Goal: Task Accomplishment & Management: Manage account settings

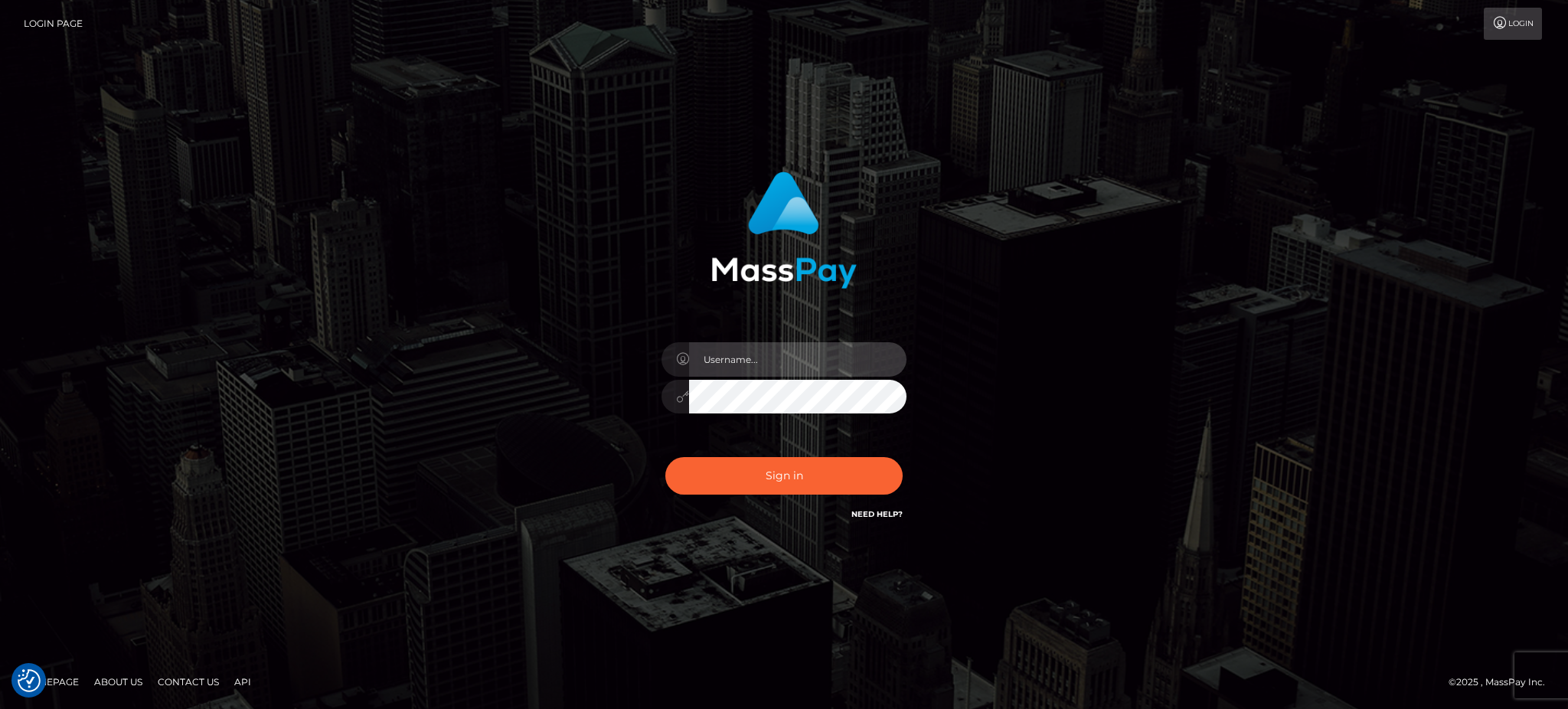
type input "Arjhon.megabonanza"
click at [813, 439] on div "Arjhon.megabonanza" at bounding box center [784, 389] width 268 height 117
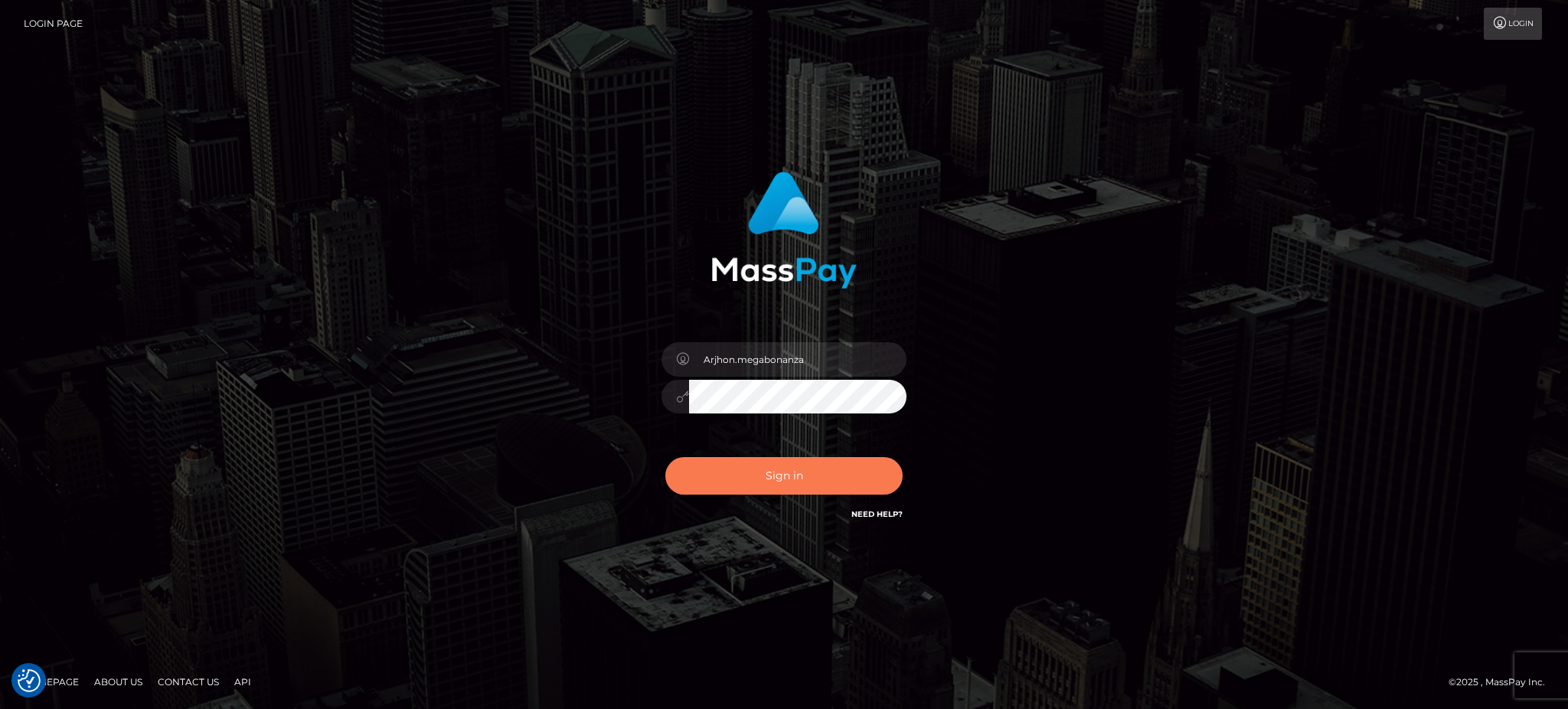
click at [815, 472] on button "Sign in" at bounding box center [784, 476] width 238 height 37
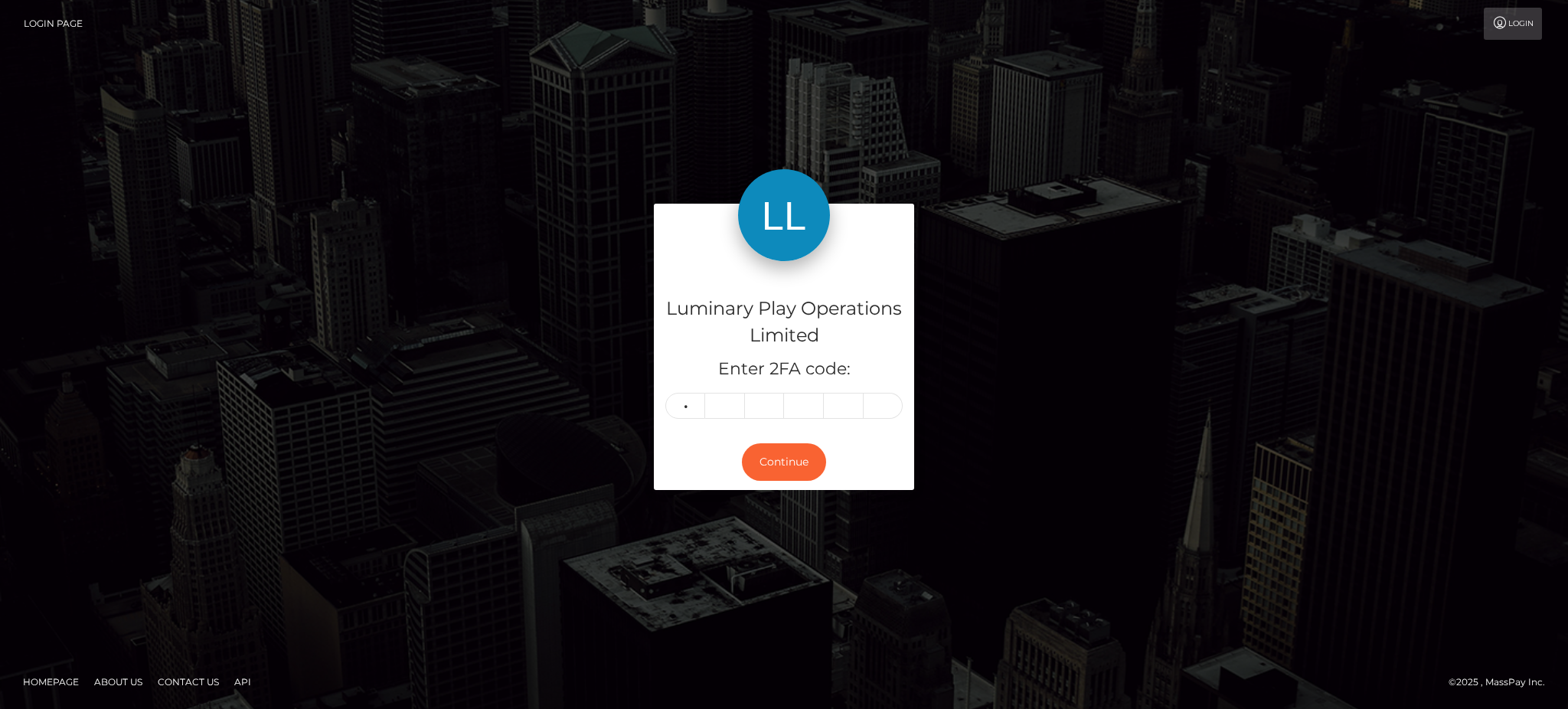
type input "8"
type input "4"
type input "9"
type input "2"
type input "1"
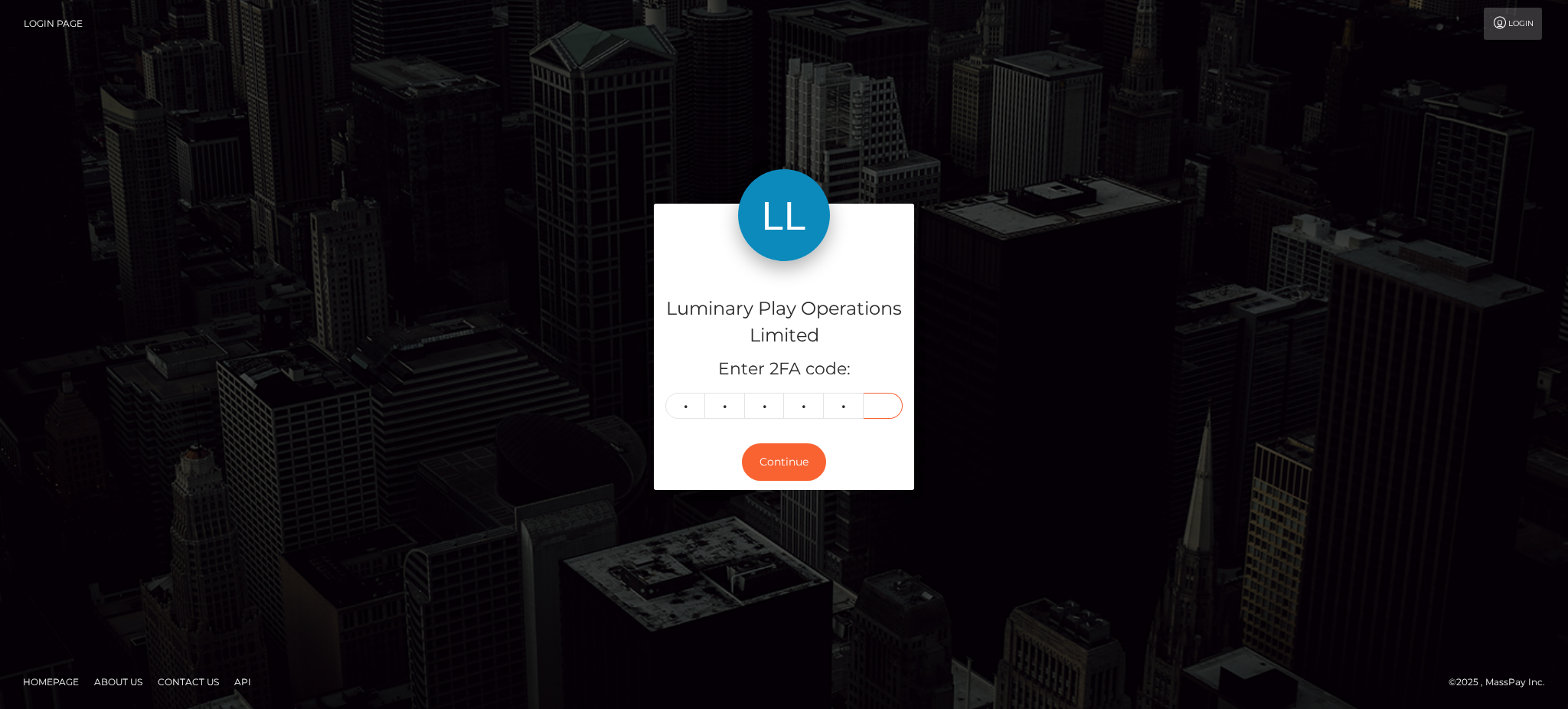
type input "7"
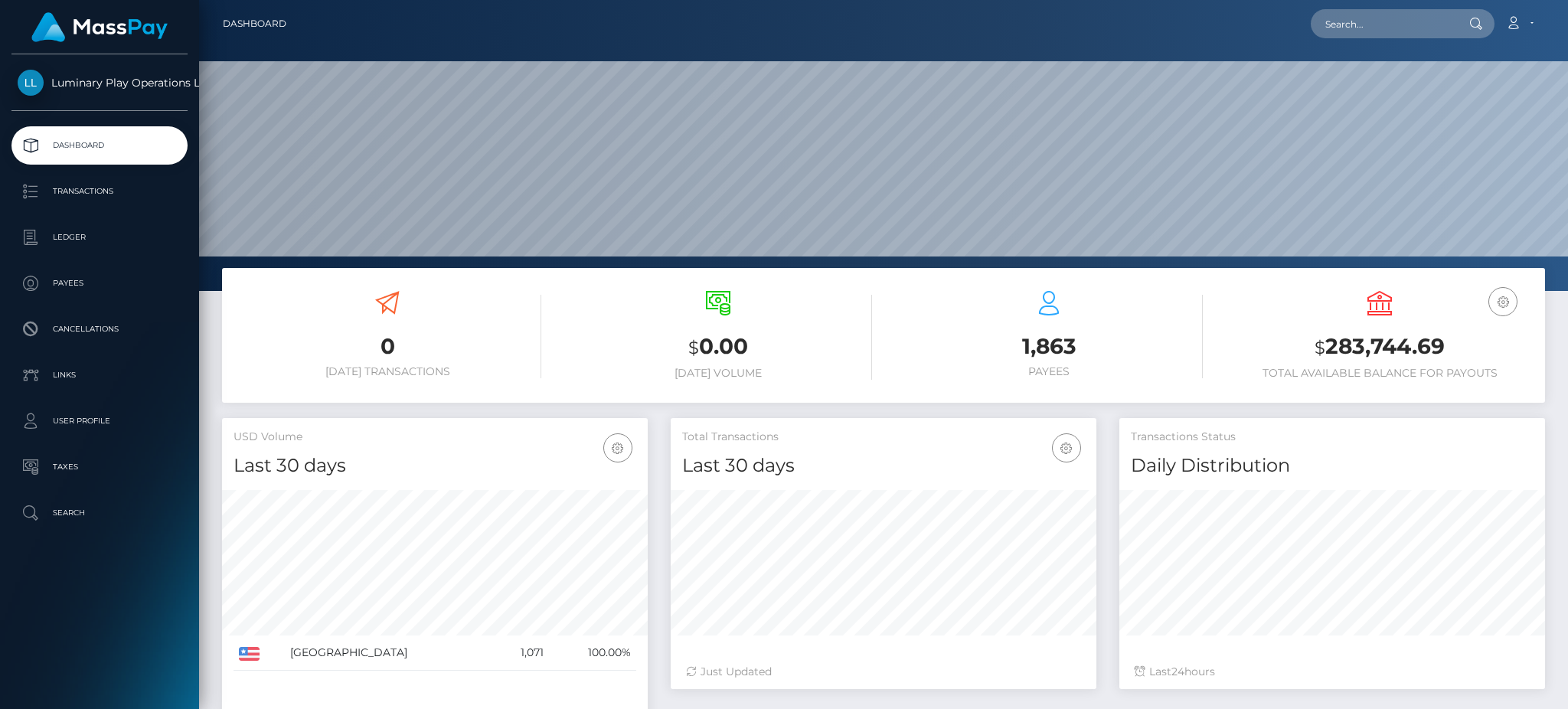
scroll to position [272, 425]
drag, startPoint x: 92, startPoint y: 190, endPoint x: 124, endPoint y: 197, distance: 32.8
click at [92, 190] on p "Transactions" at bounding box center [99, 191] width 164 height 23
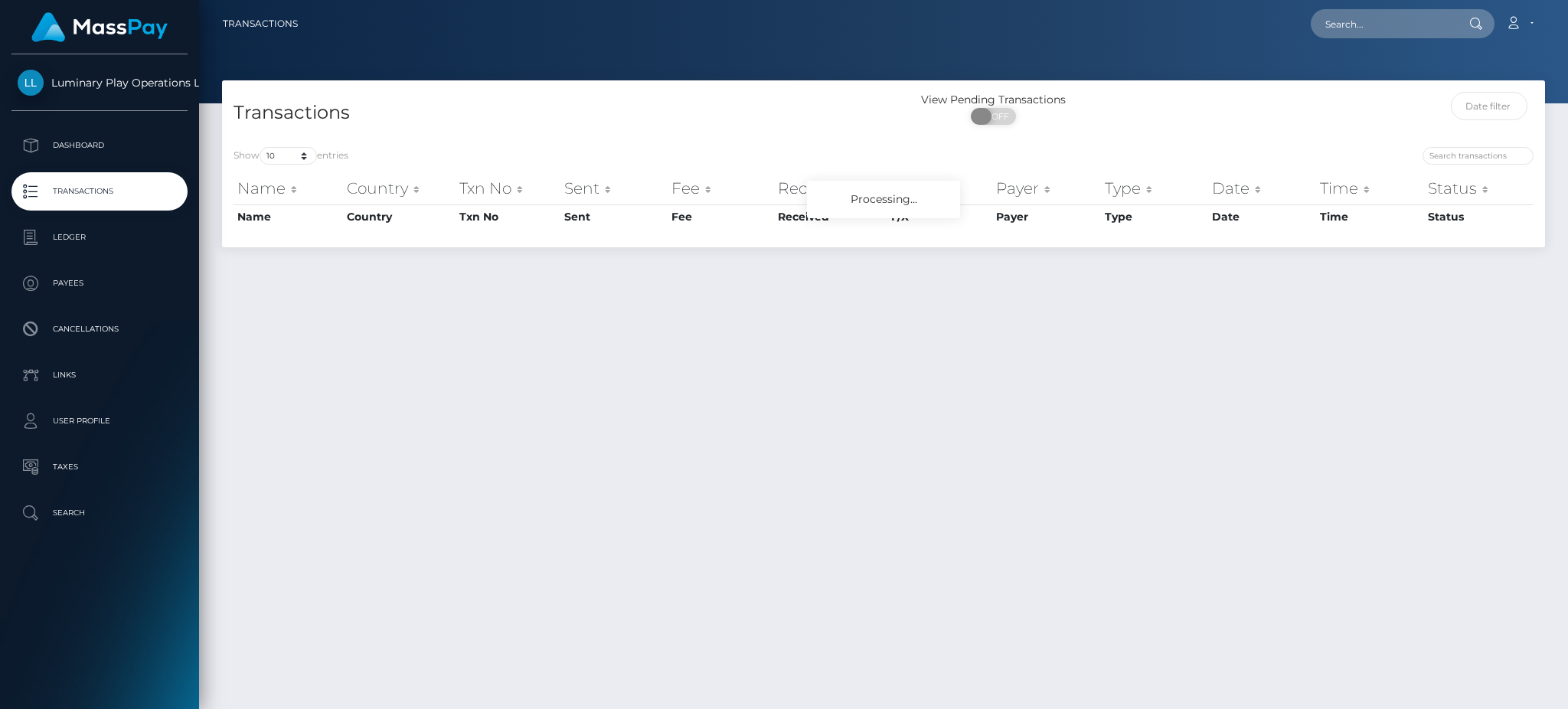
click at [993, 117] on span "OFF" at bounding box center [998, 116] width 38 height 17
checkbox input "true"
click at [291, 155] on select "10 25 50 100 250 500 1,000 3,500" at bounding box center [288, 156] width 57 height 18
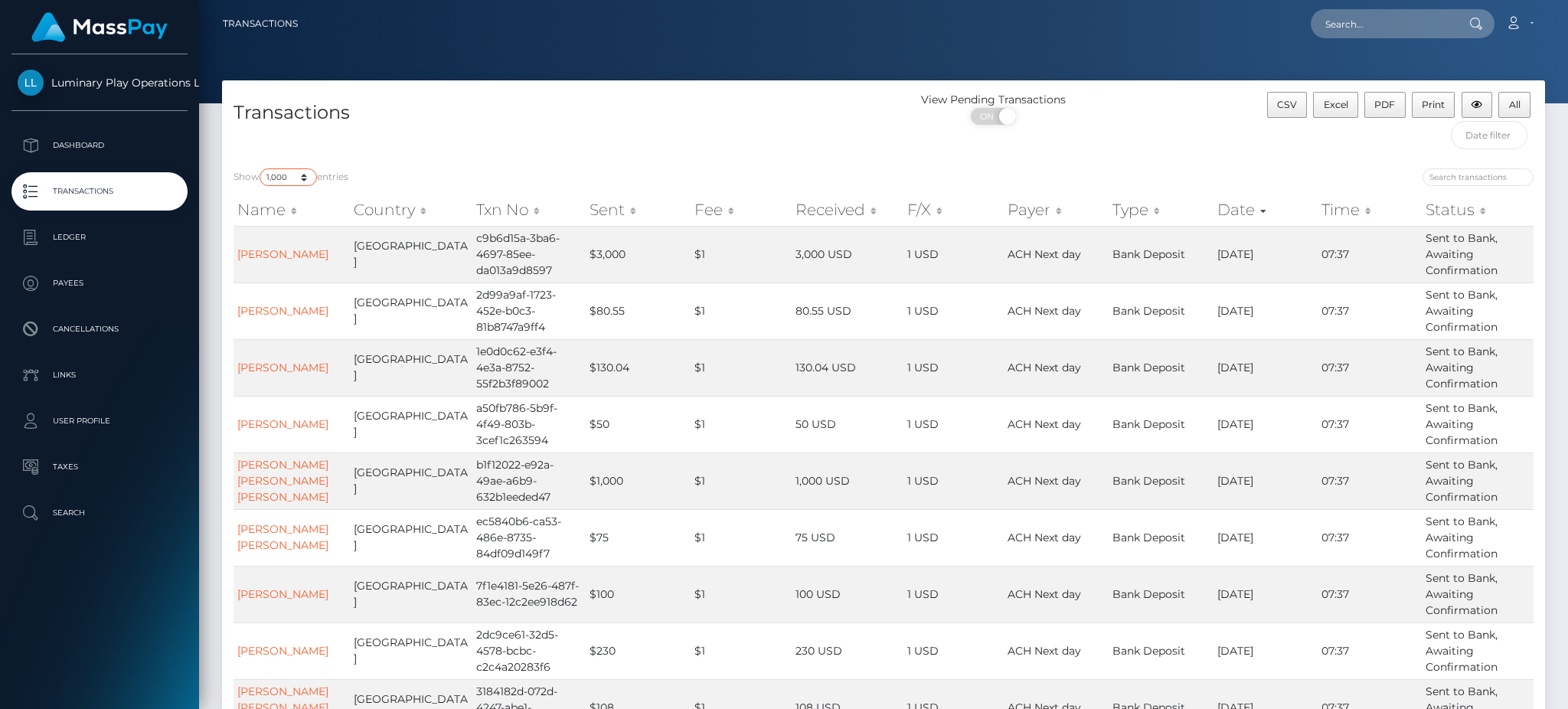
click at [261, 169] on select "10 25 50 100 250 500 1,000 3,500" at bounding box center [288, 178] width 57 height 18
click at [282, 175] on select "10 25 50 100 250 500 1,000 3,500" at bounding box center [288, 178] width 57 height 18
select select "3500"
click at [261, 169] on select "10 25 50 100 250 500 1,000 3,500" at bounding box center [288, 178] width 57 height 18
click at [303, 180] on select "10 25 50 100 250 500 1,000 3,500" at bounding box center [288, 178] width 57 height 18
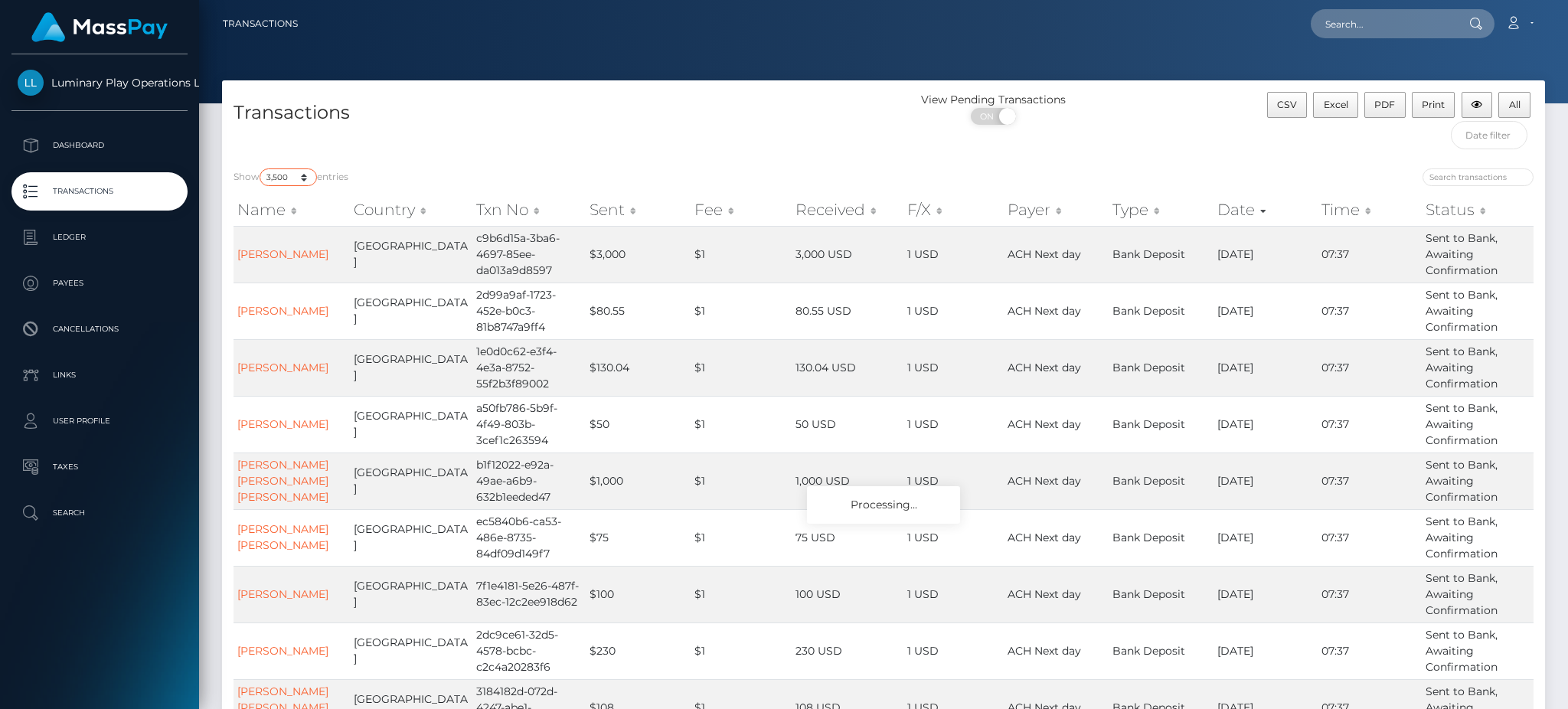
click at [261, 169] on select "10 25 50 100 250 500 1,000 3,500" at bounding box center [288, 178] width 57 height 18
click at [1486, 135] on input "text" at bounding box center [1489, 135] width 78 height 28
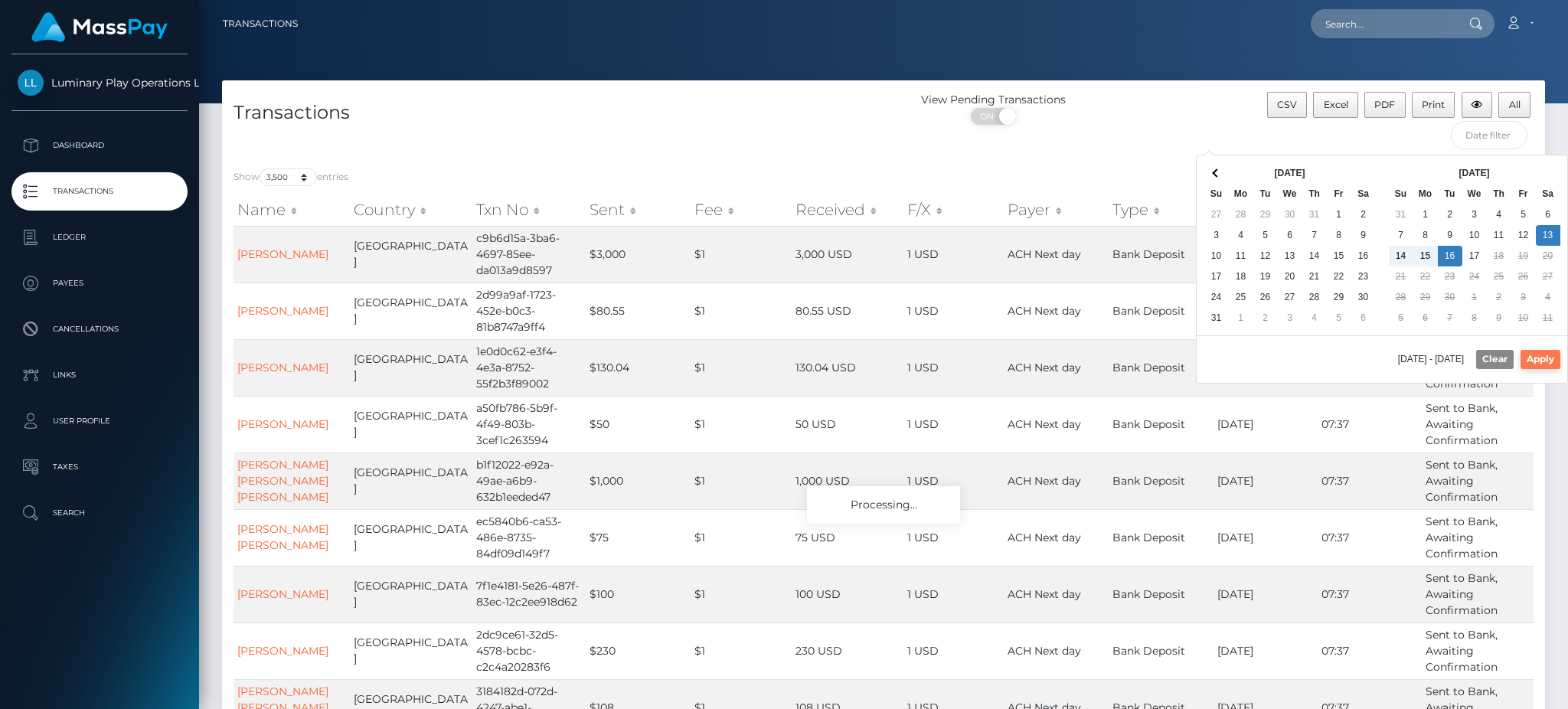
click at [1536, 360] on button "Apply" at bounding box center [1541, 358] width 40 height 19
type input "[DATE] - [DATE]"
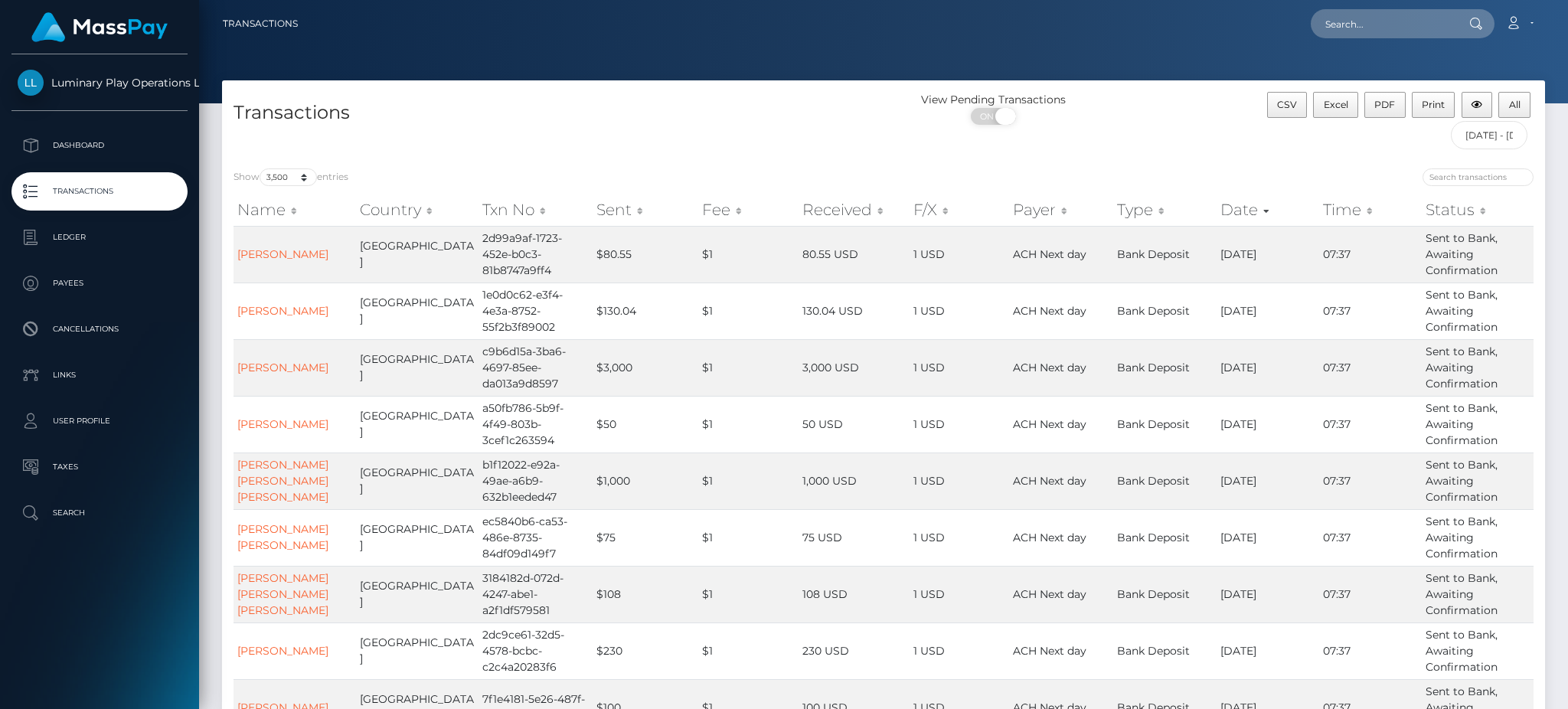
click at [1004, 117] on span at bounding box center [1005, 116] width 21 height 17
click at [998, 122] on span "OFF" at bounding box center [998, 116] width 38 height 17
checkbox input "true"
click at [292, 179] on select "10 25 50 100 250 500 1,000 3,500" at bounding box center [288, 178] width 57 height 18
click at [261, 169] on select "10 25 50 100 250 500 1,000 3,500" at bounding box center [288, 178] width 57 height 18
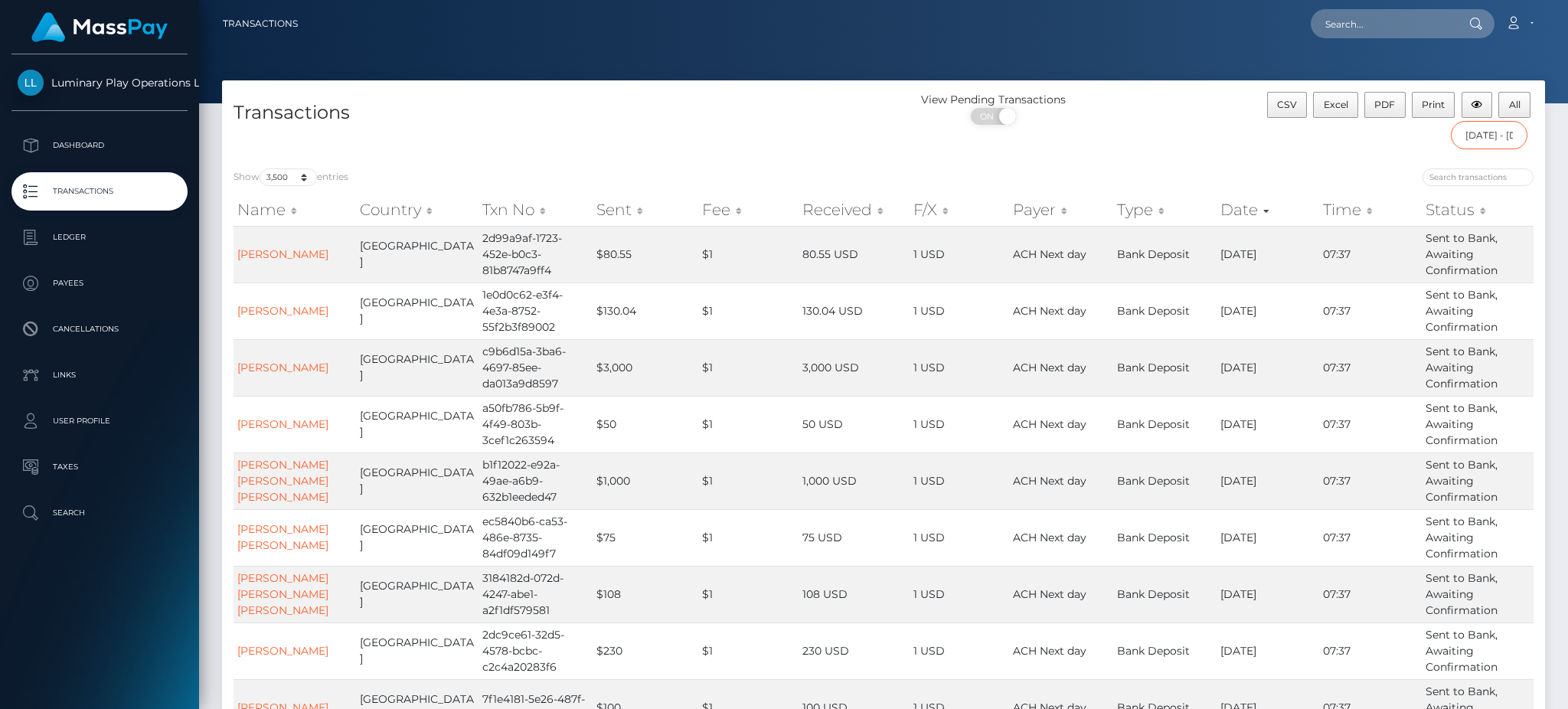
click at [1479, 136] on input "[DATE] - [DATE]" at bounding box center [1489, 135] width 78 height 28
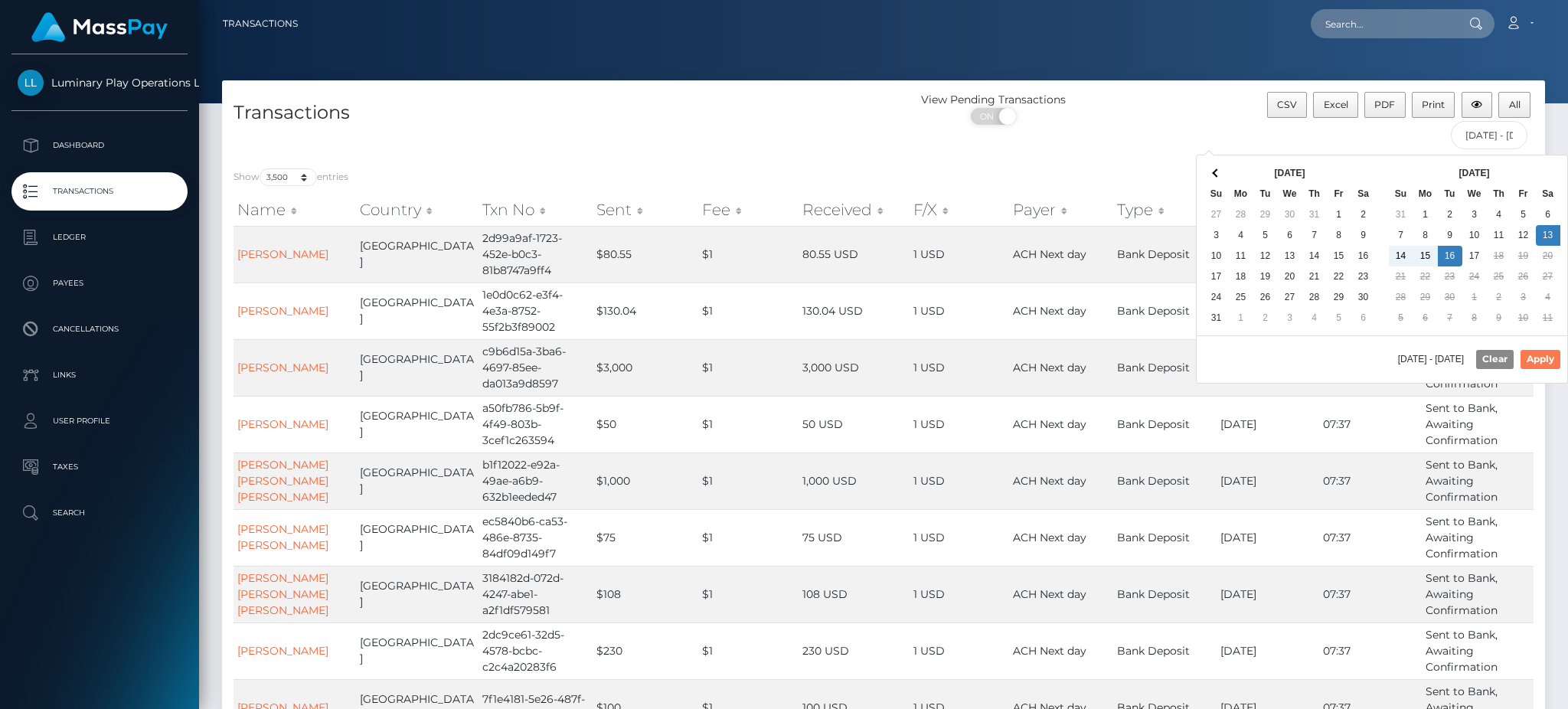
click at [1535, 360] on button "Apply" at bounding box center [1541, 358] width 40 height 19
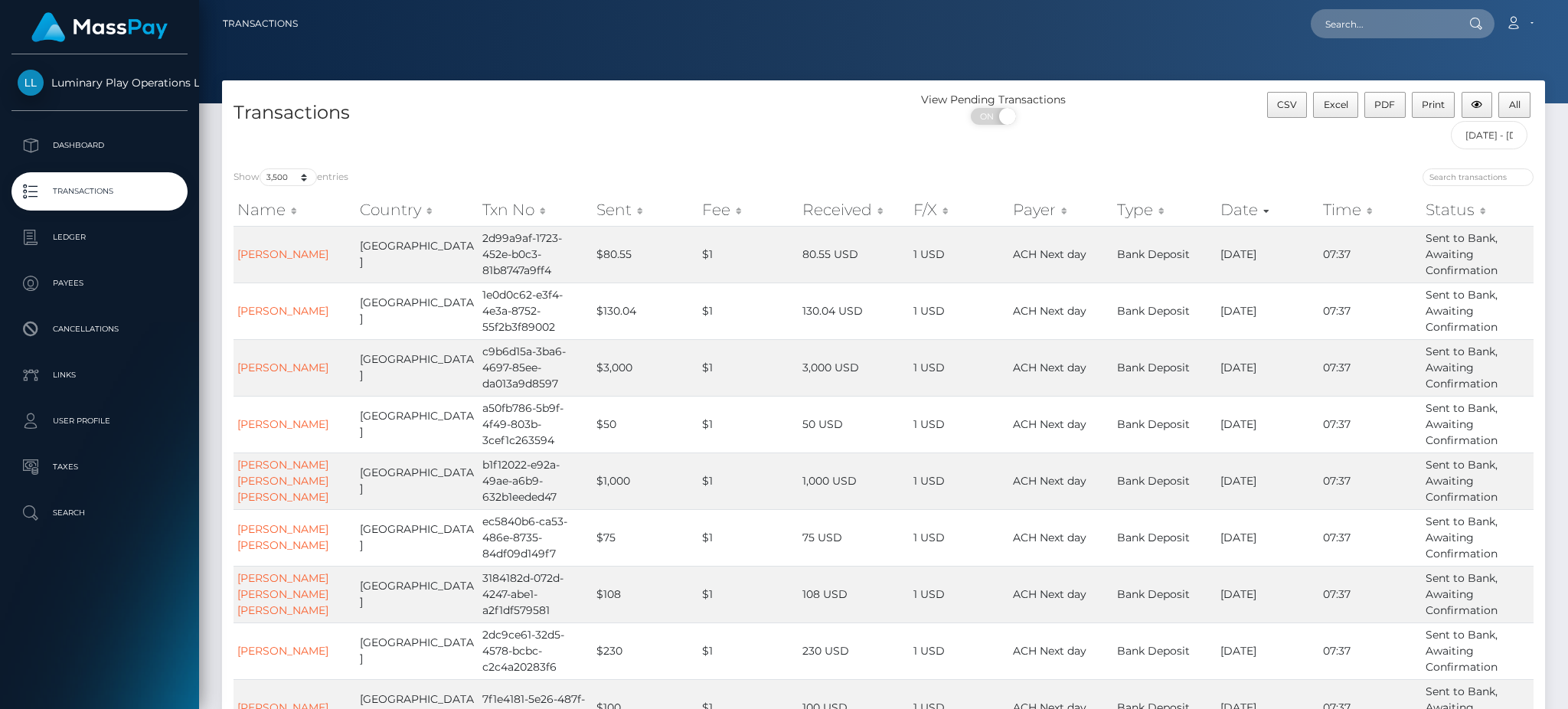
click at [1026, 45] on nav "Transactions Loading... Loading... Account Logout" at bounding box center [884, 24] width 1369 height 47
click at [1282, 106] on span "CSV" at bounding box center [1287, 105] width 20 height 12
